Goal: Find specific page/section: Find specific page/section

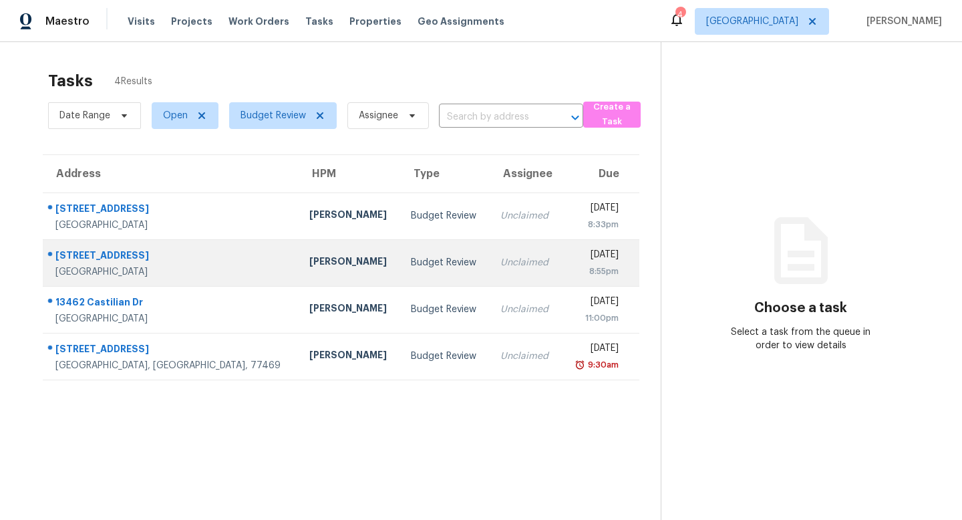
click at [108, 252] on div "3718 Hardy St" at bounding box center [171, 256] width 232 height 17
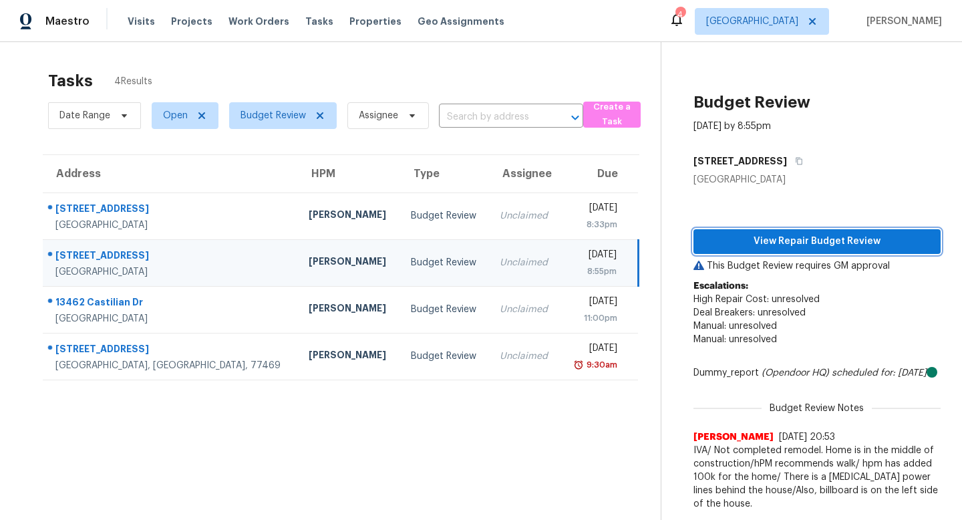
click at [721, 246] on span "View Repair Budget Review" at bounding box center [817, 241] width 226 height 17
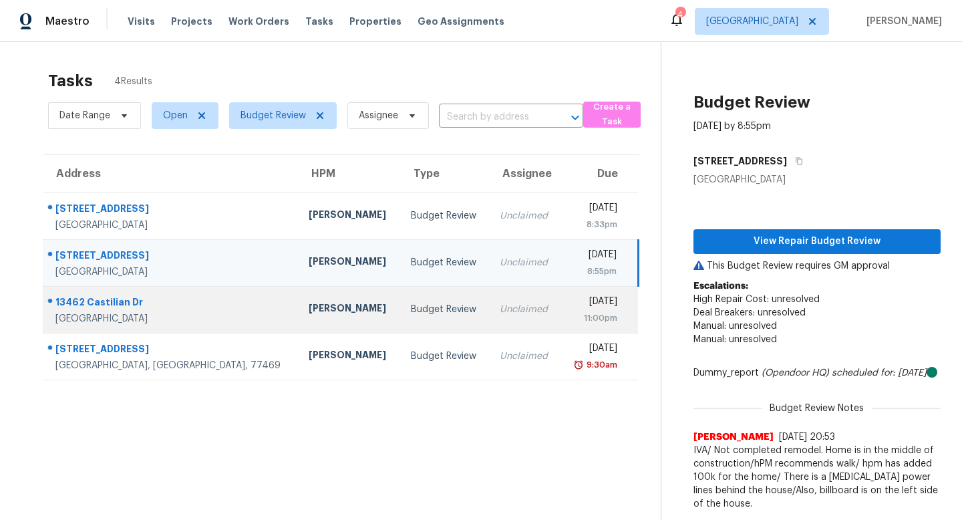
click at [133, 313] on div "Houston, TX, 77015" at bounding box center [171, 318] width 232 height 13
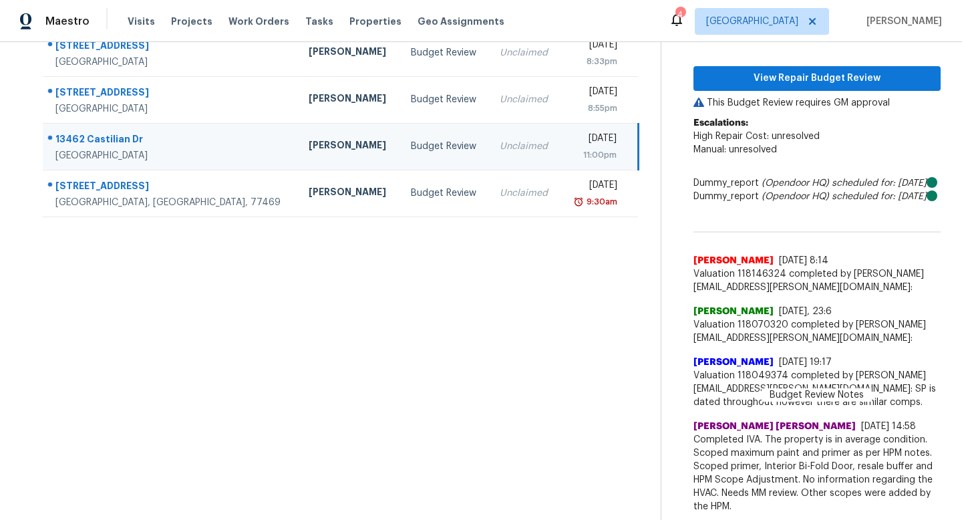
scroll to position [190, 0]
click at [781, 70] on span "View Repair Budget Review" at bounding box center [817, 78] width 226 height 17
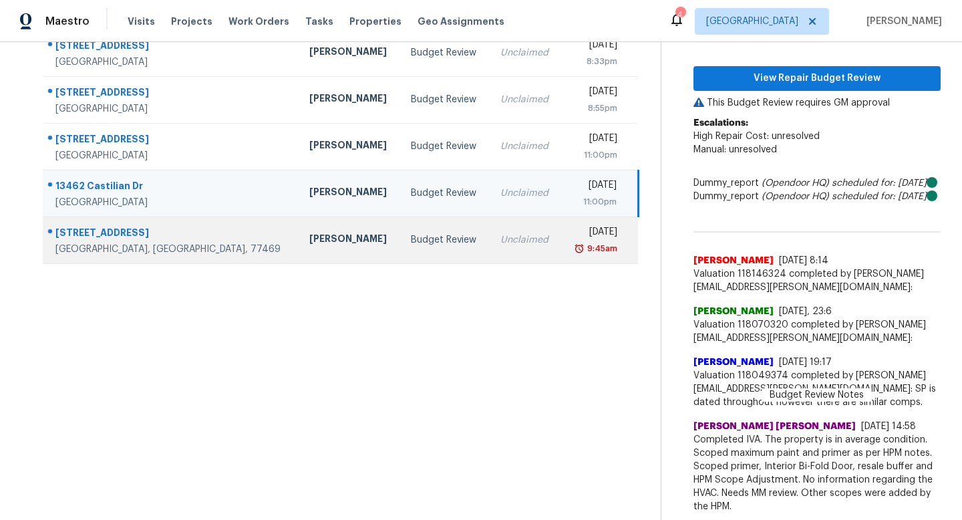
click at [106, 226] on div "1106 Long Dr" at bounding box center [171, 234] width 232 height 17
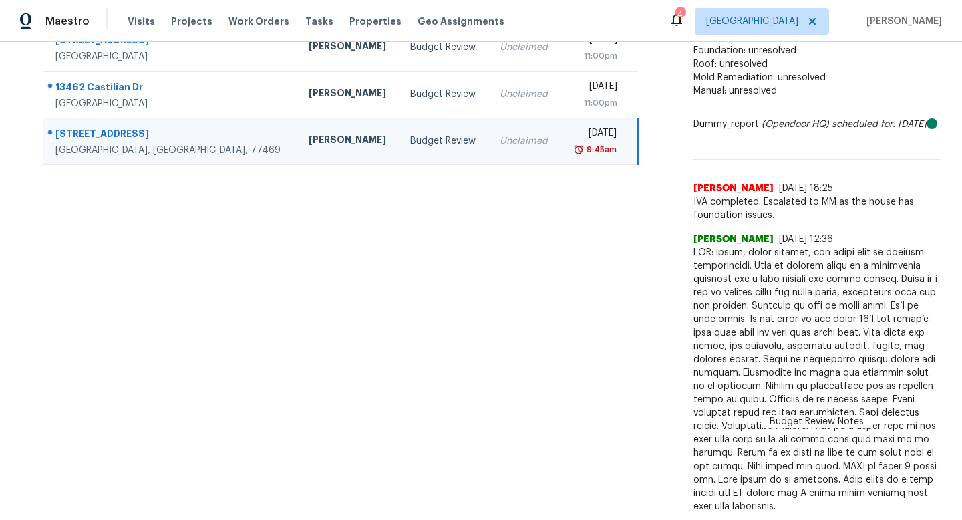
scroll to position [275, 0]
click at [642, 363] on section "Tasks 5 Results Date Range Open Budget Review Assignee ​ Create a Task Address …" at bounding box center [340, 161] width 639 height 718
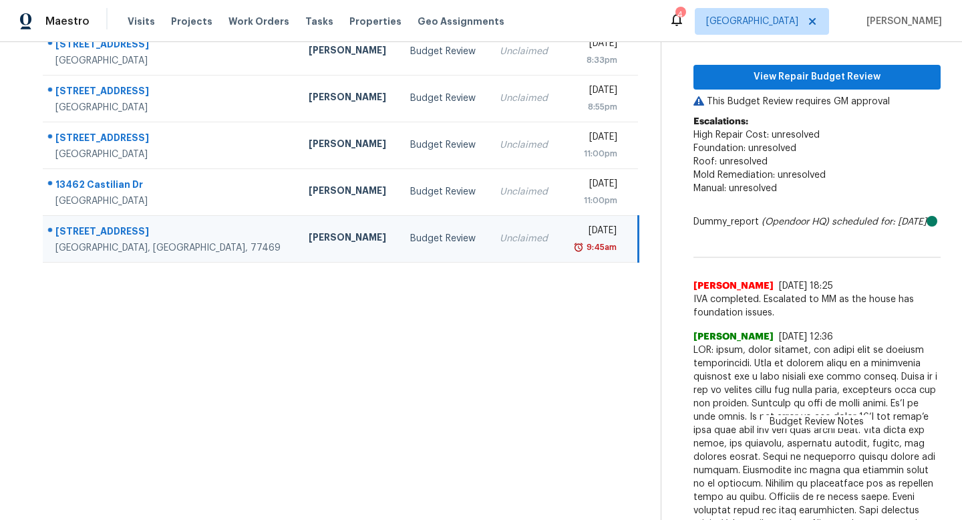
scroll to position [0, 0]
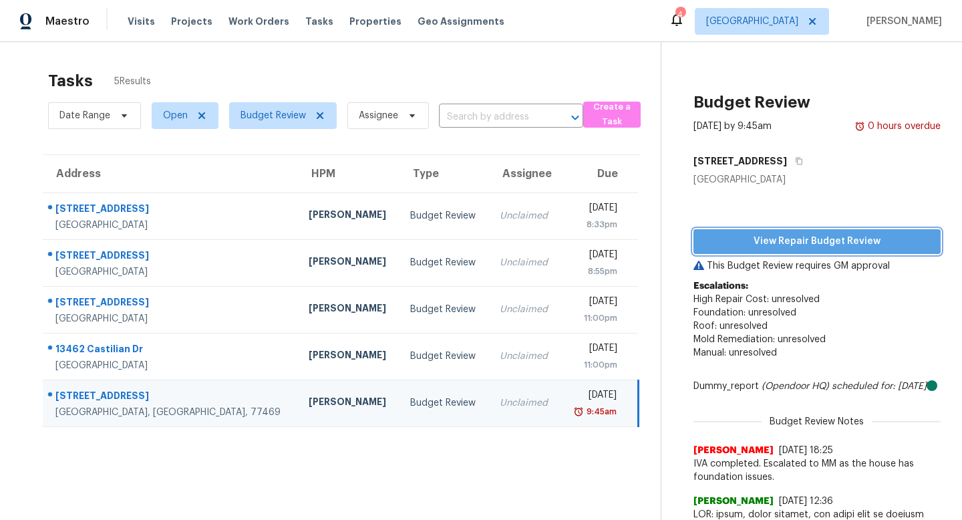
click at [785, 244] on span "View Repair Budget Review" at bounding box center [817, 241] width 226 height 17
click at [105, 395] on div "1106 Long Dr" at bounding box center [171, 397] width 232 height 17
click at [100, 395] on div "1106 Long Dr" at bounding box center [171, 397] width 232 height 17
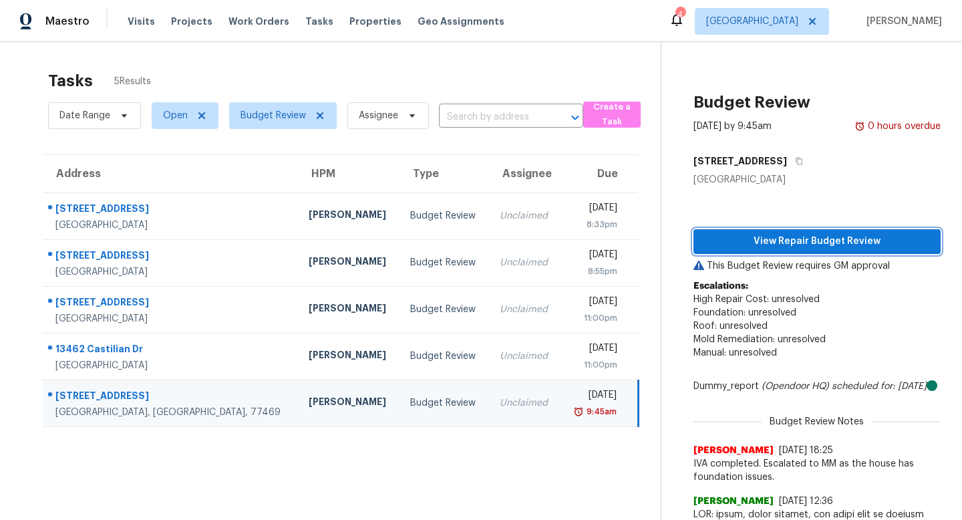
click at [727, 232] on button "View Repair Budget Review" at bounding box center [816, 241] width 247 height 25
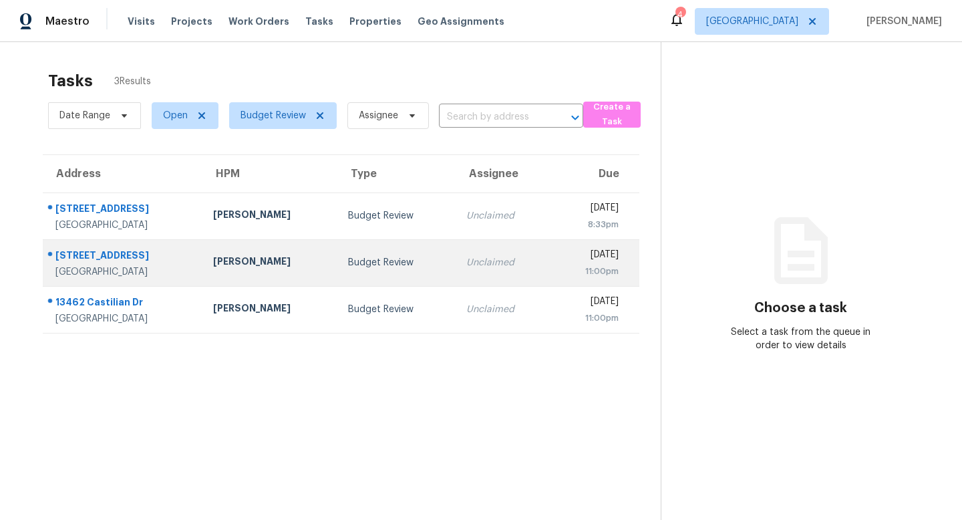
click at [126, 255] on div "[STREET_ADDRESS]" at bounding box center [123, 256] width 136 height 17
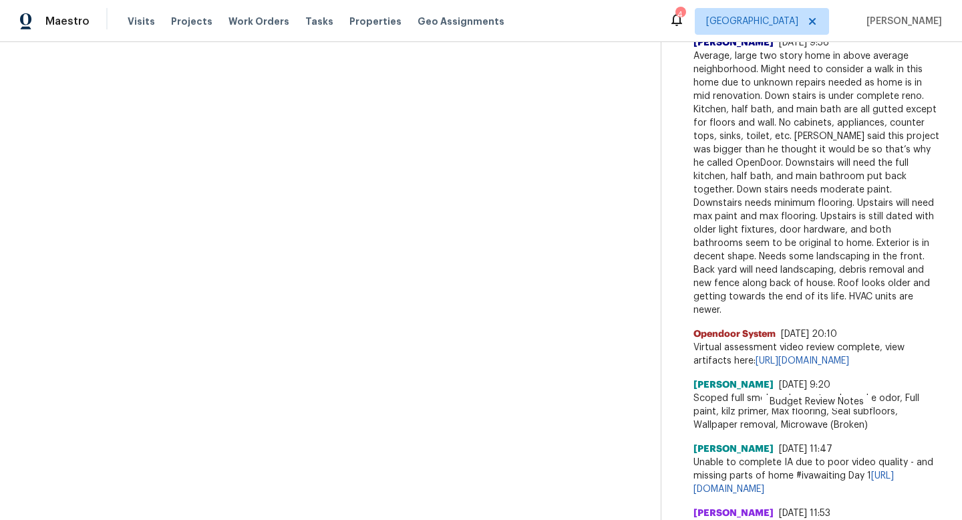
scroll to position [972, 0]
